Goal: Check status: Check status

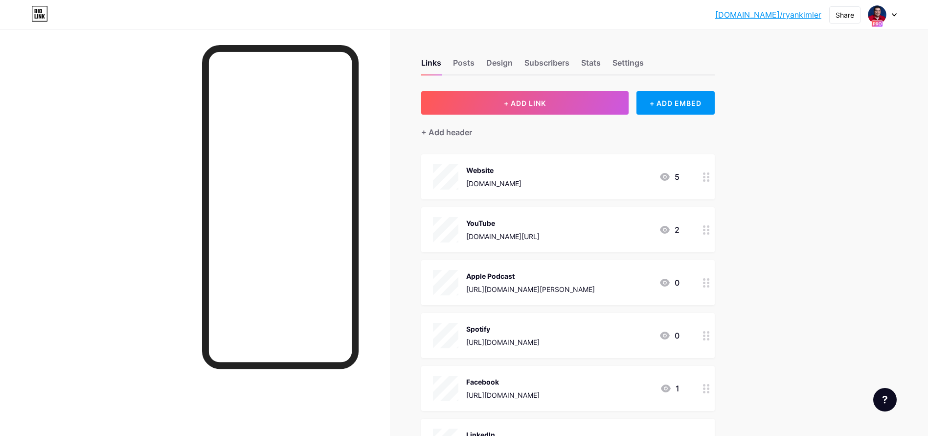
click at [891, 15] on div at bounding box center [883, 15] width 28 height 18
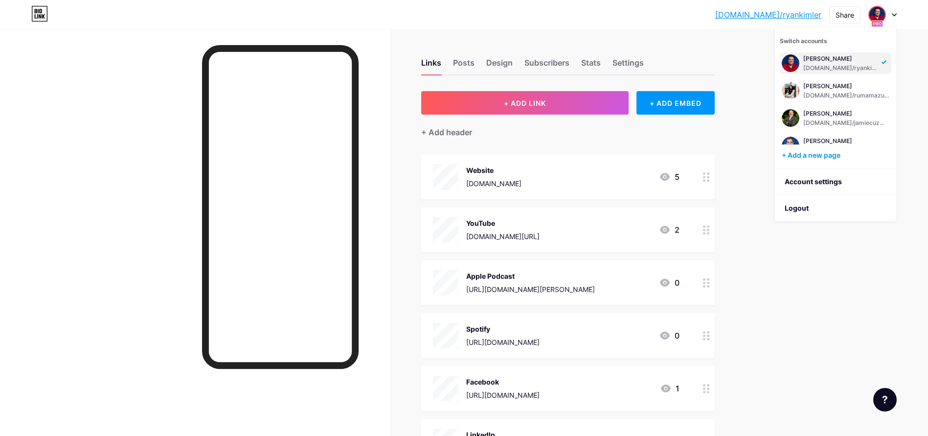
scroll to position [292, 0]
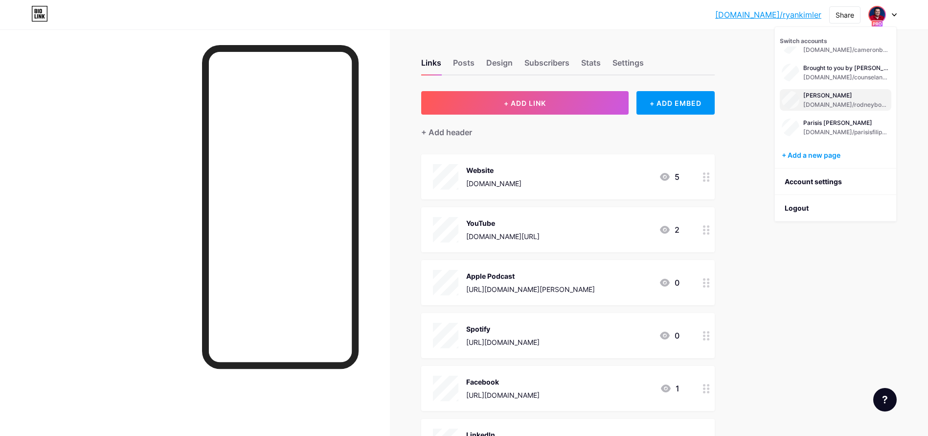
click at [820, 102] on div "[DOMAIN_NAME]/rodneyboehm" at bounding box center [847, 105] width 86 height 8
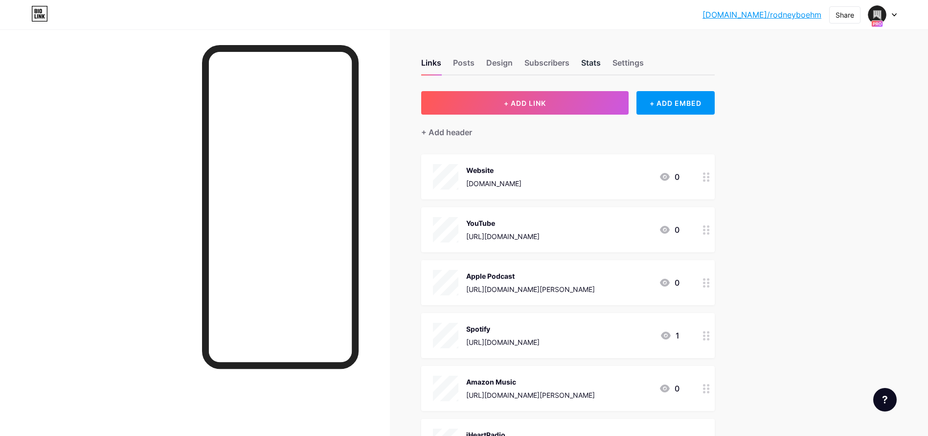
click at [590, 68] on div "Stats" at bounding box center [591, 66] width 20 height 18
click at [598, 66] on div "Stats" at bounding box center [591, 66] width 20 height 18
click at [597, 63] on div "Stats" at bounding box center [591, 66] width 20 height 18
click at [595, 63] on div "Stats" at bounding box center [591, 66] width 20 height 18
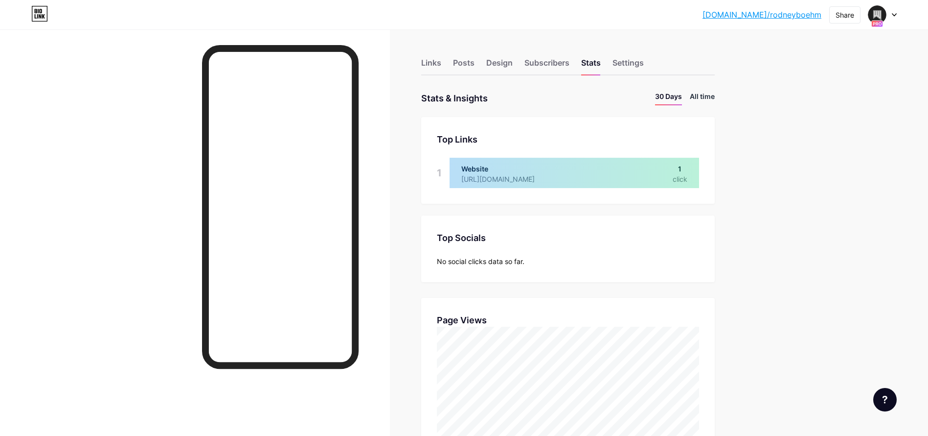
scroll to position [436, 928]
click at [713, 94] on li "All time" at bounding box center [702, 98] width 25 height 14
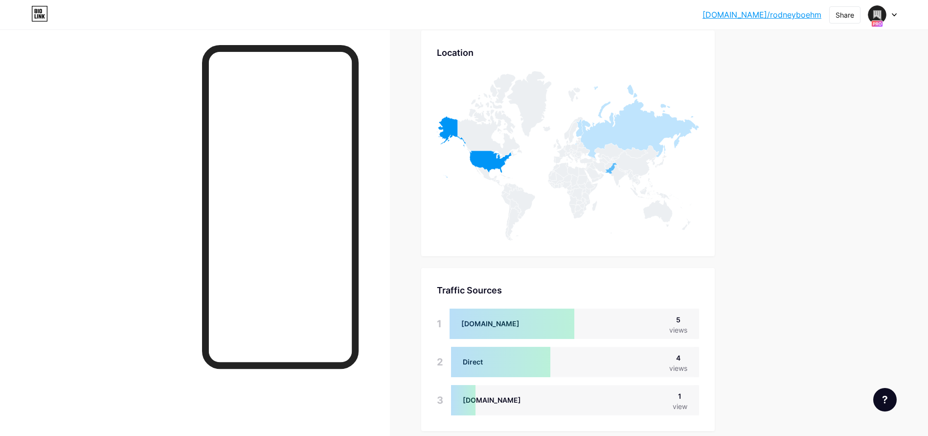
scroll to position [479, 0]
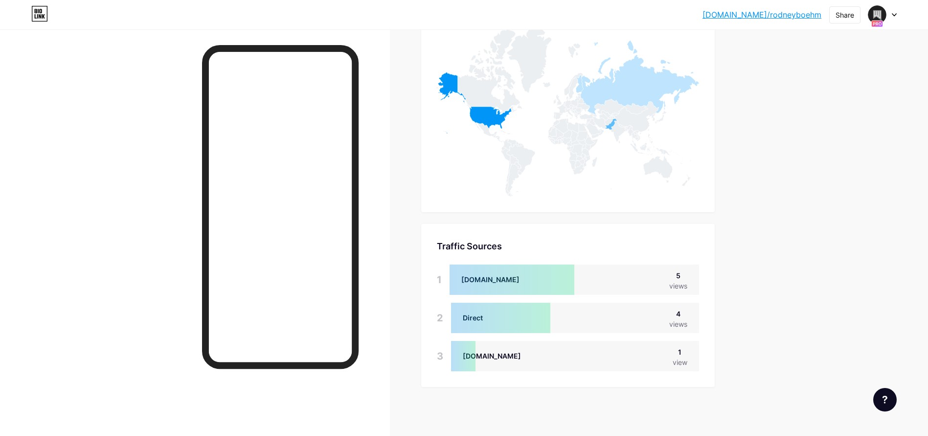
click at [884, 13] on img at bounding box center [878, 15] width 16 height 16
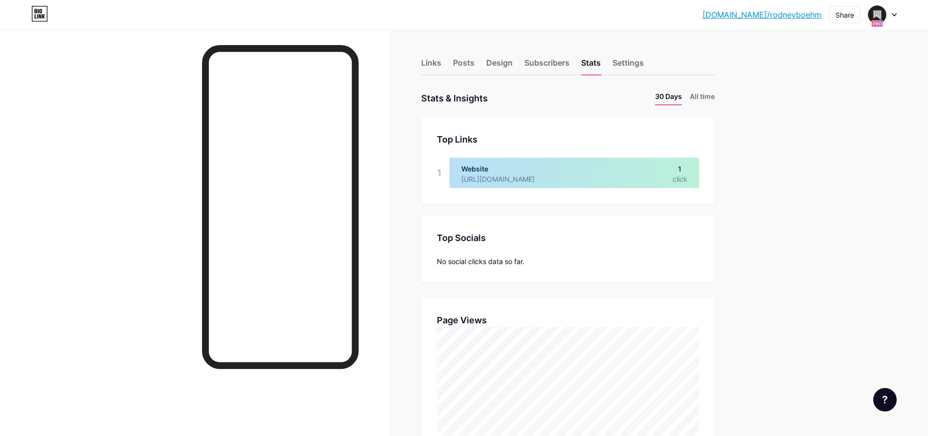
click at [889, 14] on div at bounding box center [883, 15] width 28 height 18
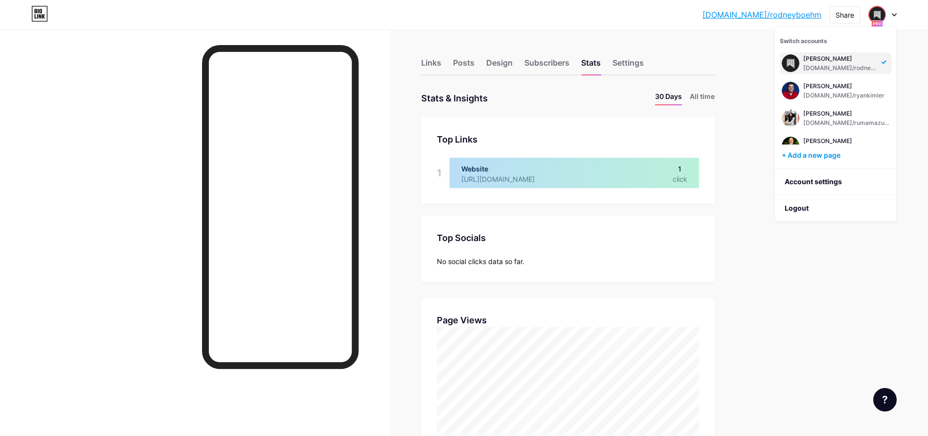
scroll to position [237, 0]
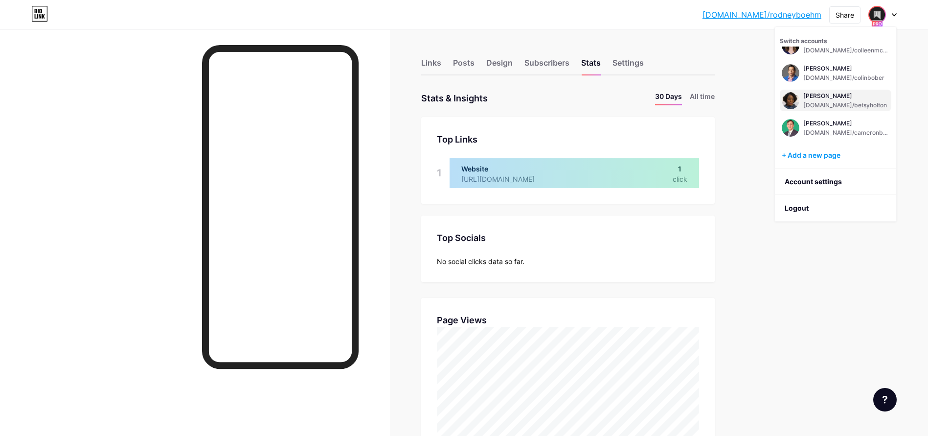
click at [813, 94] on div "[PERSON_NAME]" at bounding box center [846, 96] width 84 height 8
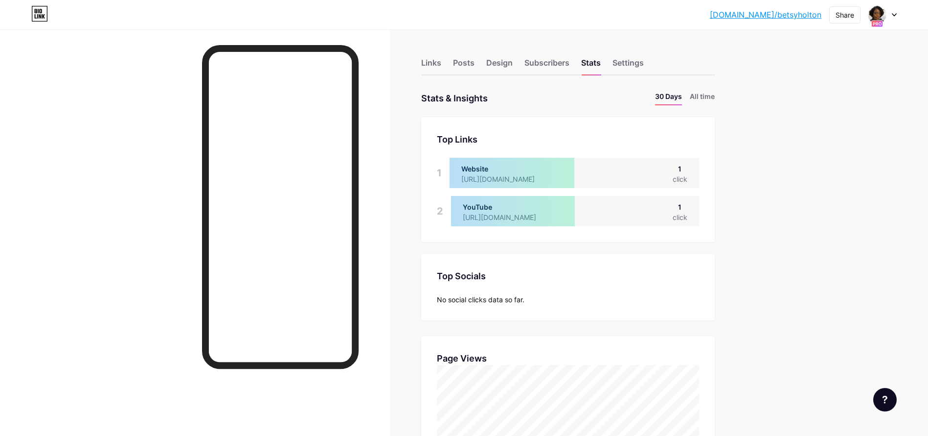
scroll to position [436, 928]
click at [701, 99] on li "All time" at bounding box center [702, 98] width 25 height 14
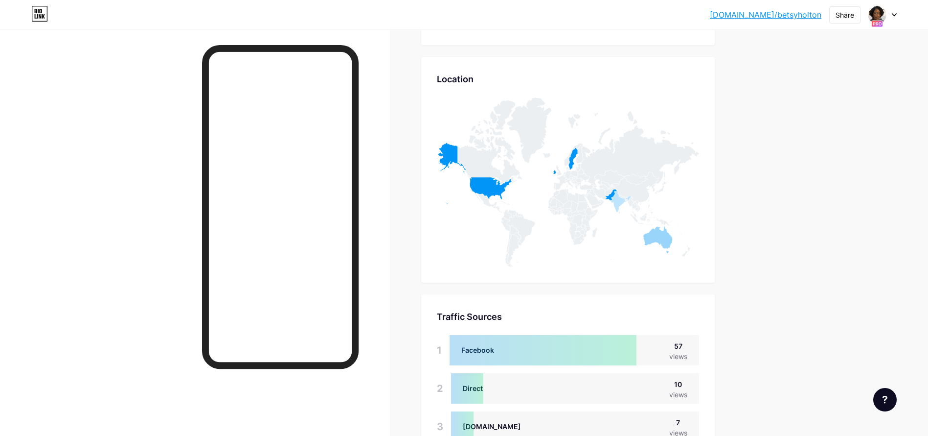
scroll to position [517, 0]
